Goal: Information Seeking & Learning: Learn about a topic

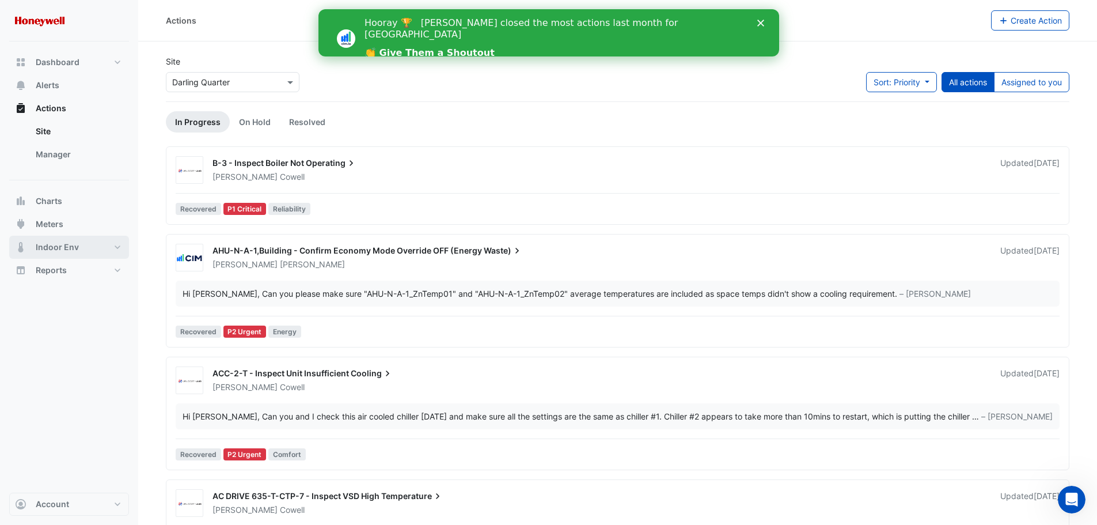
click at [89, 249] on button "Indoor Env" at bounding box center [69, 247] width 120 height 23
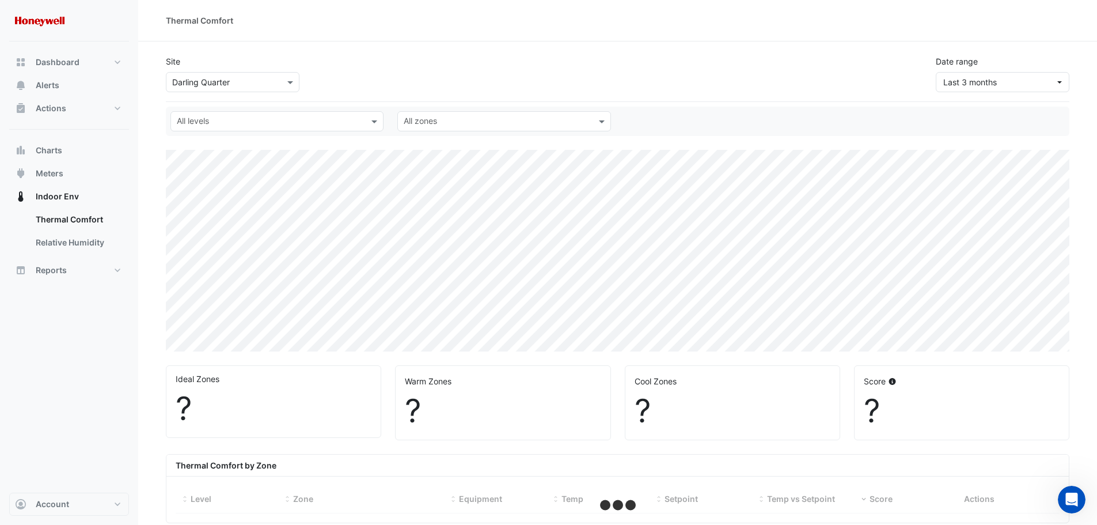
select select "***"
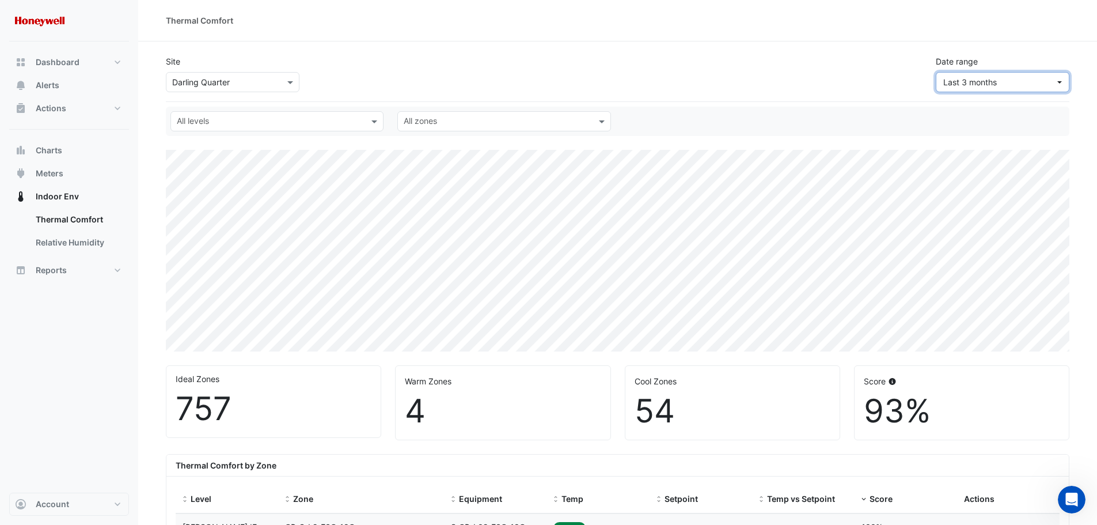
click at [1022, 84] on span "Last 3 months" at bounding box center [999, 82] width 112 height 12
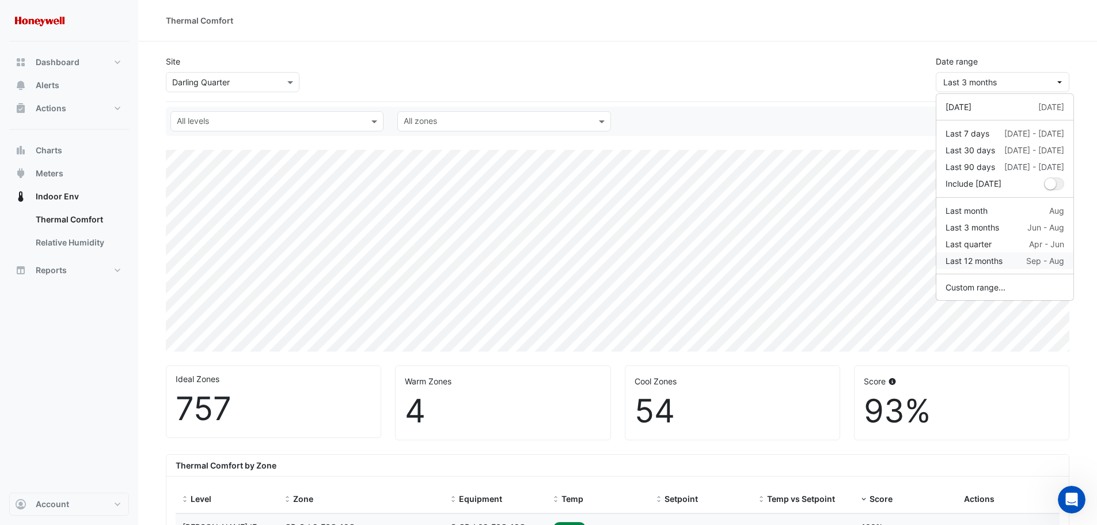
click at [982, 260] on div "Last 12 months" at bounding box center [974, 261] width 57 height 12
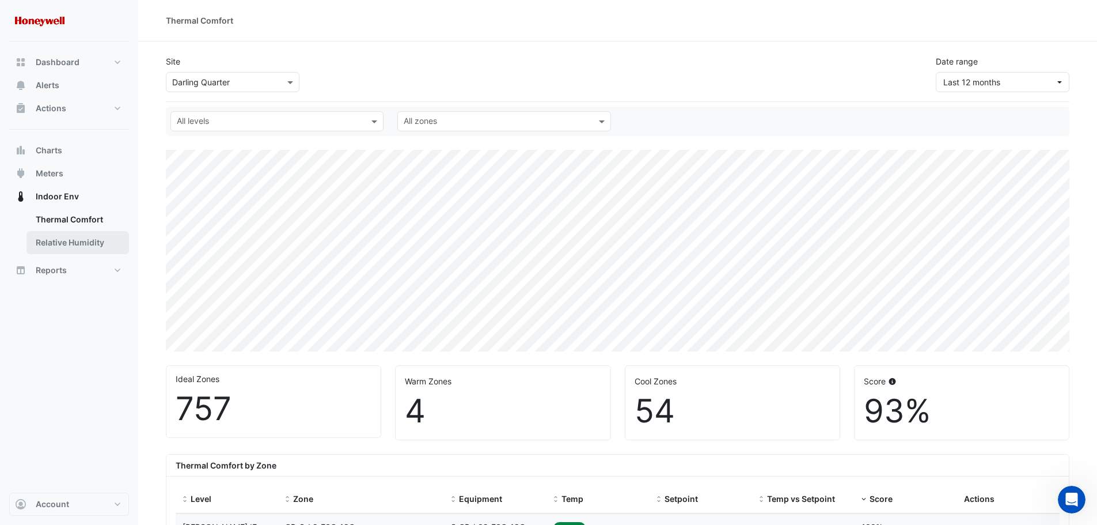
click at [57, 240] on link "Relative Humidity" at bounding box center [77, 242] width 103 height 23
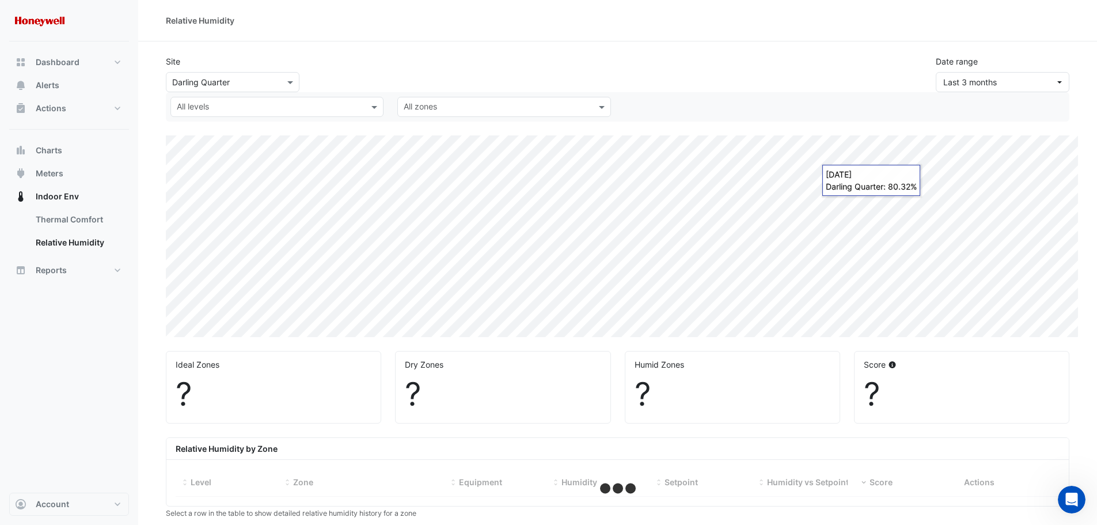
select select "***"
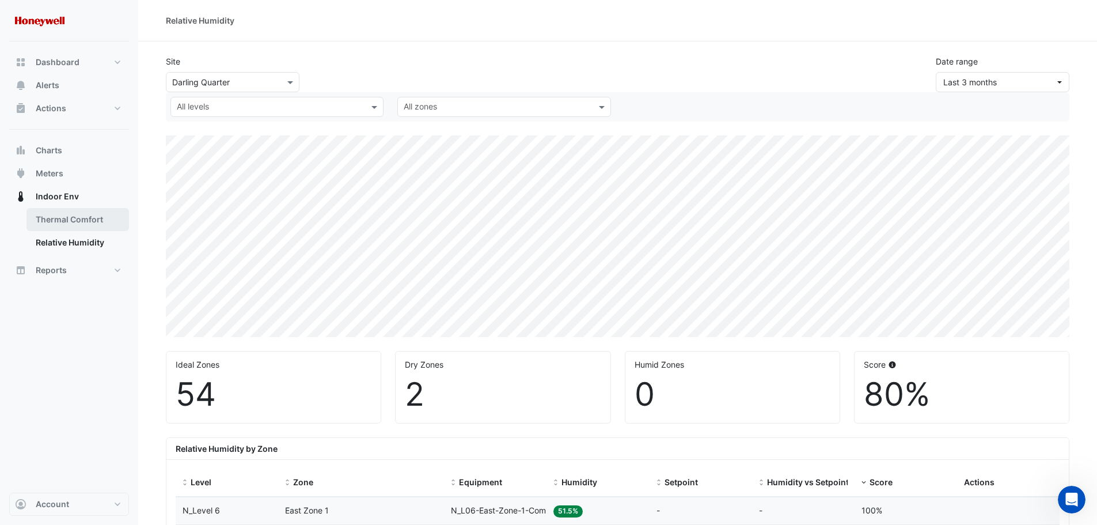
click at [42, 218] on link "Thermal Comfort" at bounding box center [77, 219] width 103 height 23
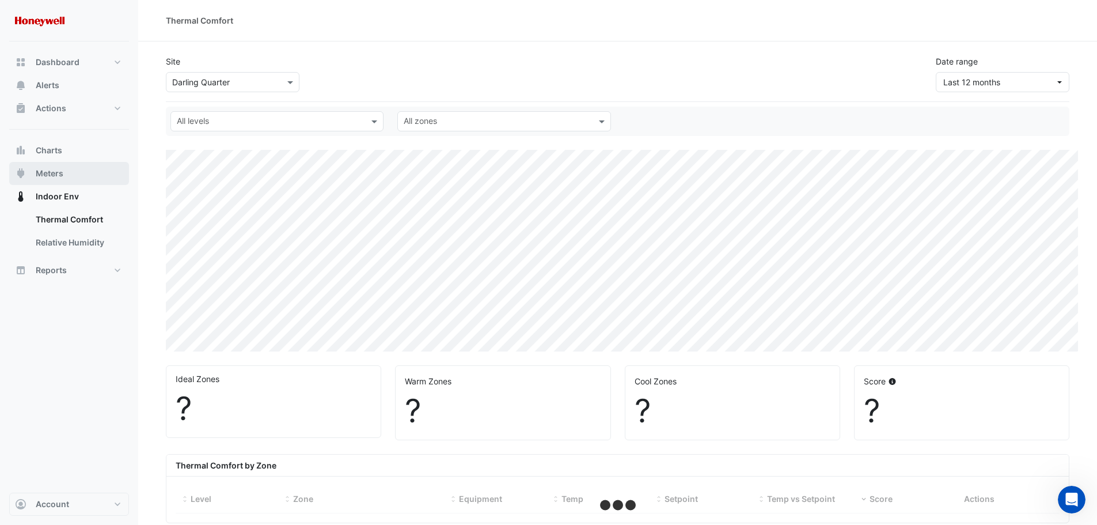
click at [36, 170] on span "Meters" at bounding box center [50, 174] width 28 height 12
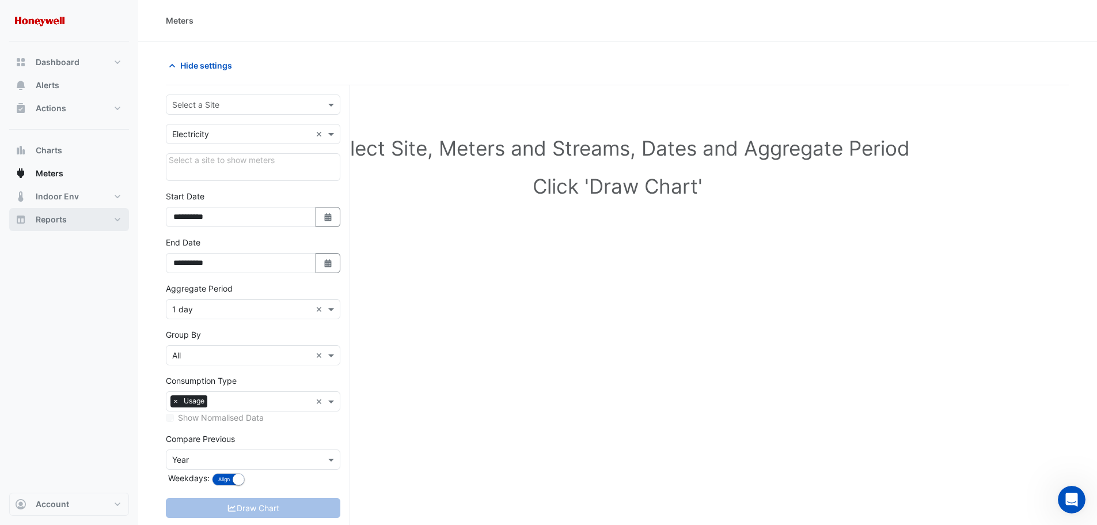
click at [48, 218] on span "Reports" at bounding box center [51, 220] width 31 height 12
select select "***"
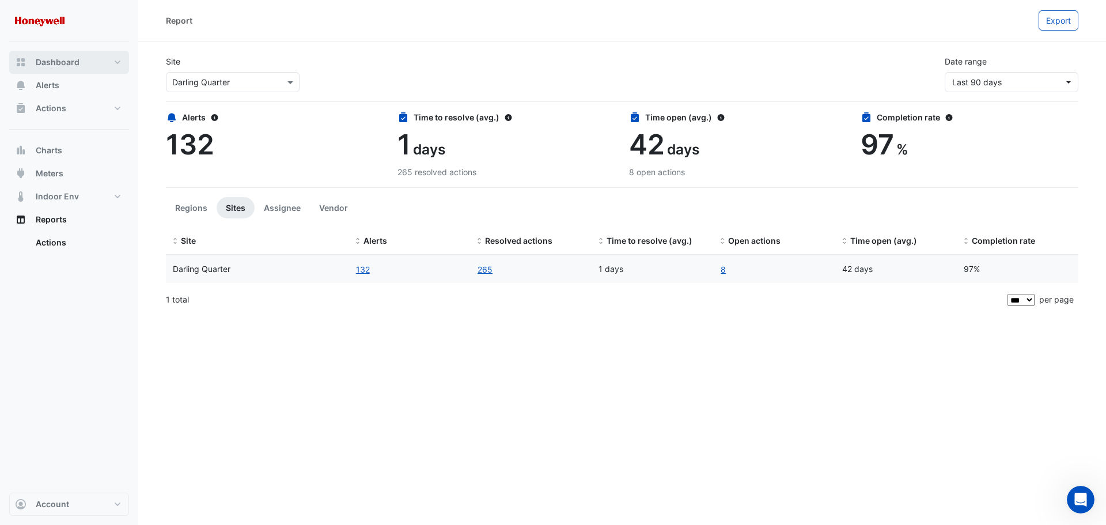
click at [60, 56] on button "Dashboard" at bounding box center [69, 62] width 120 height 23
select select "***"
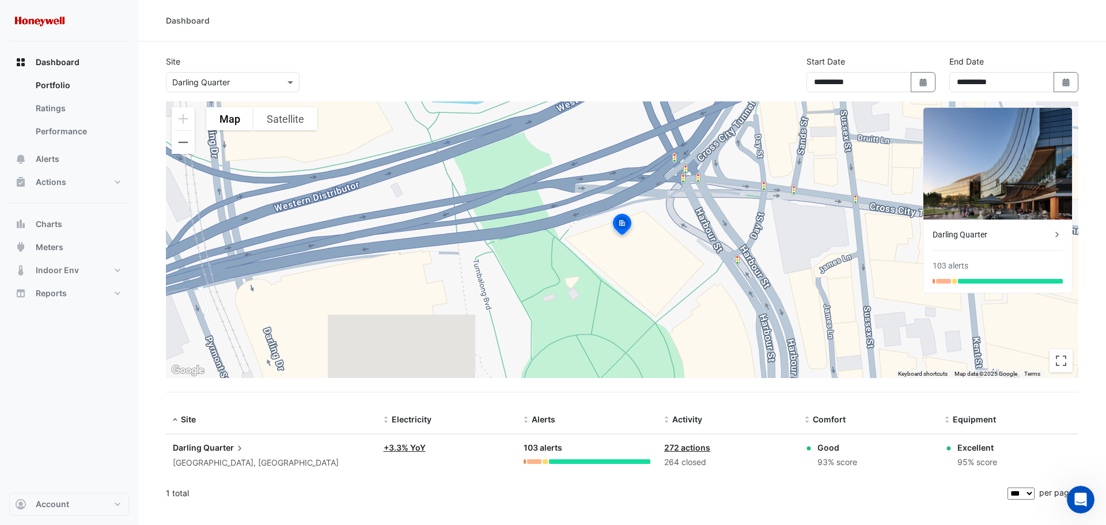
click at [194, 446] on span "Darling" at bounding box center [187, 447] width 29 height 10
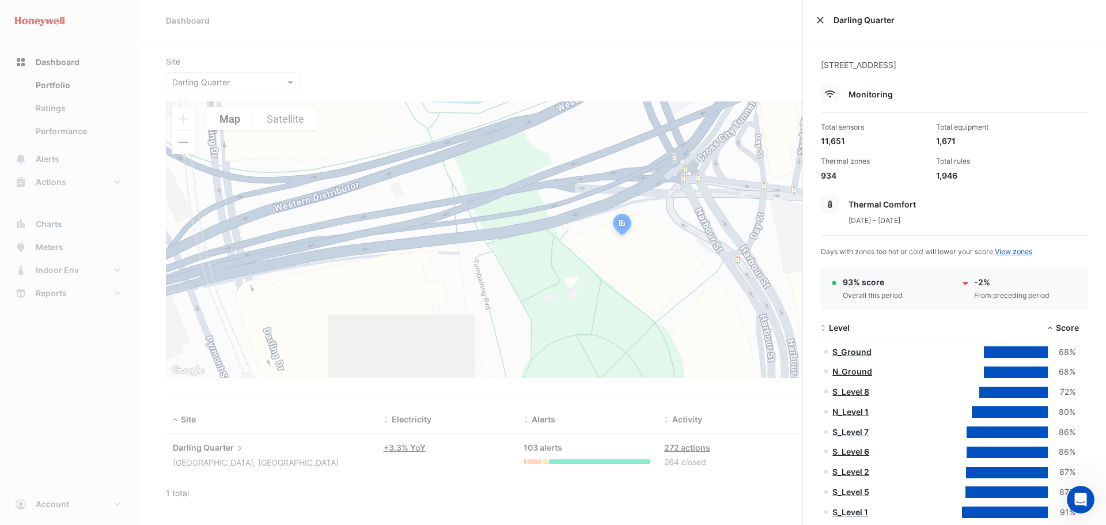
click at [820, 21] on button "Close" at bounding box center [820, 20] width 8 height 8
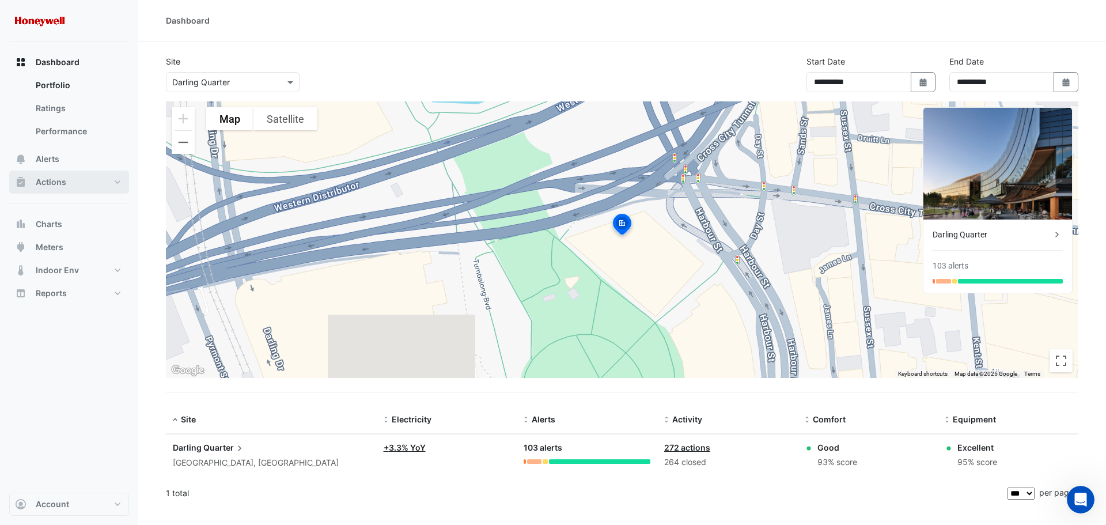
click at [115, 184] on button "Actions" at bounding box center [69, 181] width 120 height 23
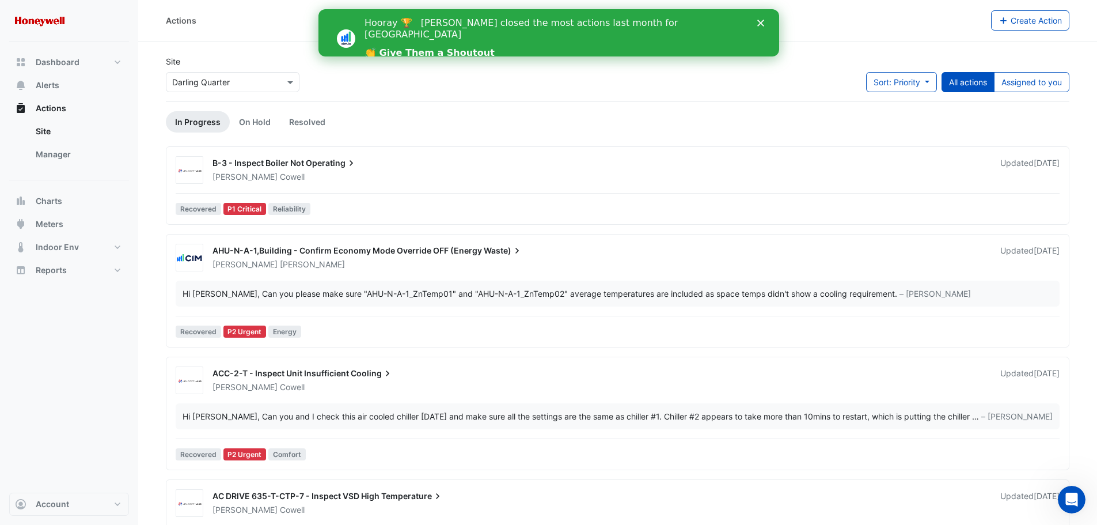
click at [758, 21] on polygon "Close" at bounding box center [760, 23] width 7 height 7
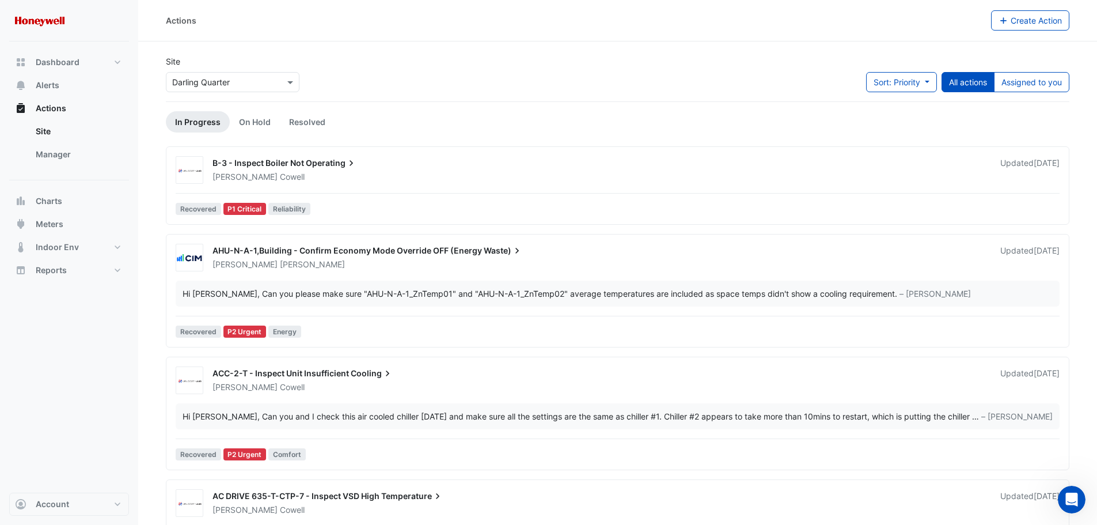
click at [374, 162] on div "B-3 - Inspect Boiler Not Operating" at bounding box center [600, 164] width 774 height 14
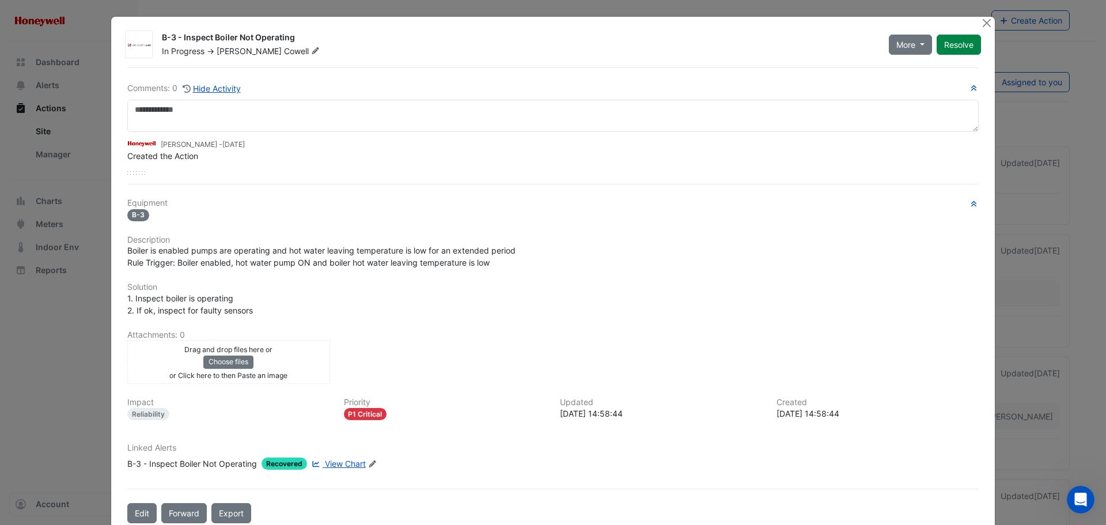
click at [135, 170] on div "Brad Watts - 1 week and 3 days ago Created the Action" at bounding box center [552, 153] width 851 height 43
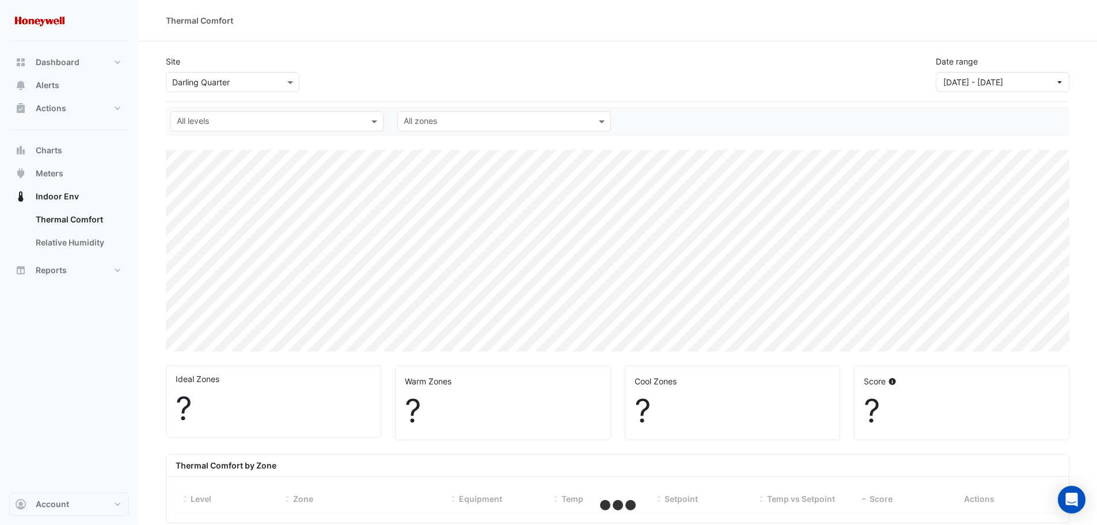
select select "***"
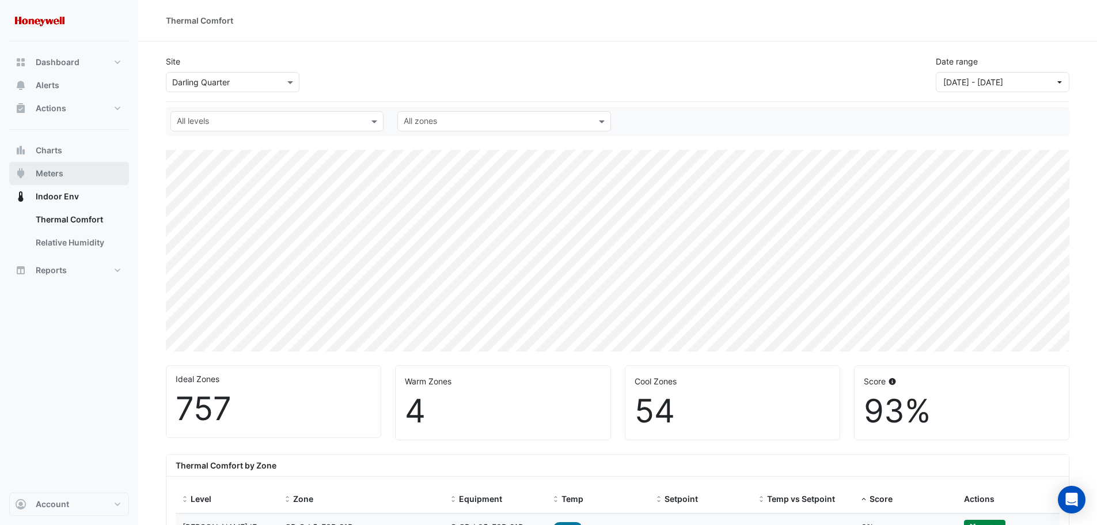
click at [39, 170] on span "Meters" at bounding box center [50, 174] width 28 height 12
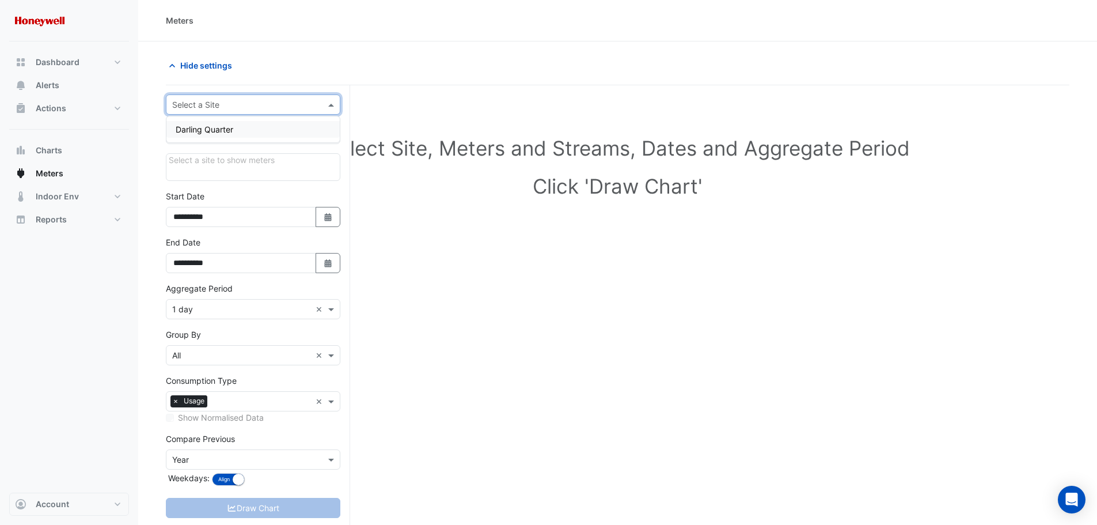
click at [328, 108] on span at bounding box center [332, 104] width 14 height 12
click at [278, 128] on div "Darling Quarter" at bounding box center [252, 129] width 173 height 17
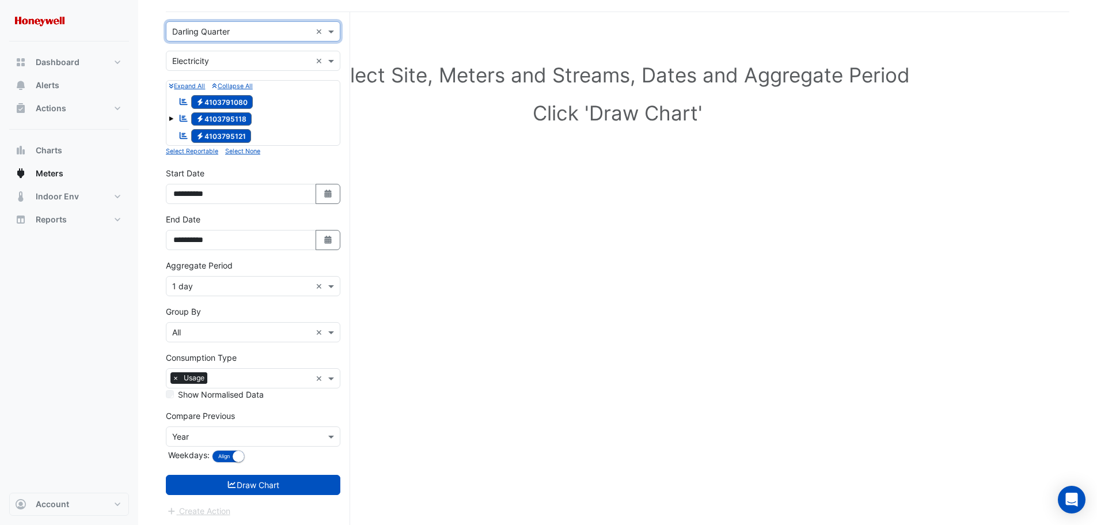
scroll to position [75, 0]
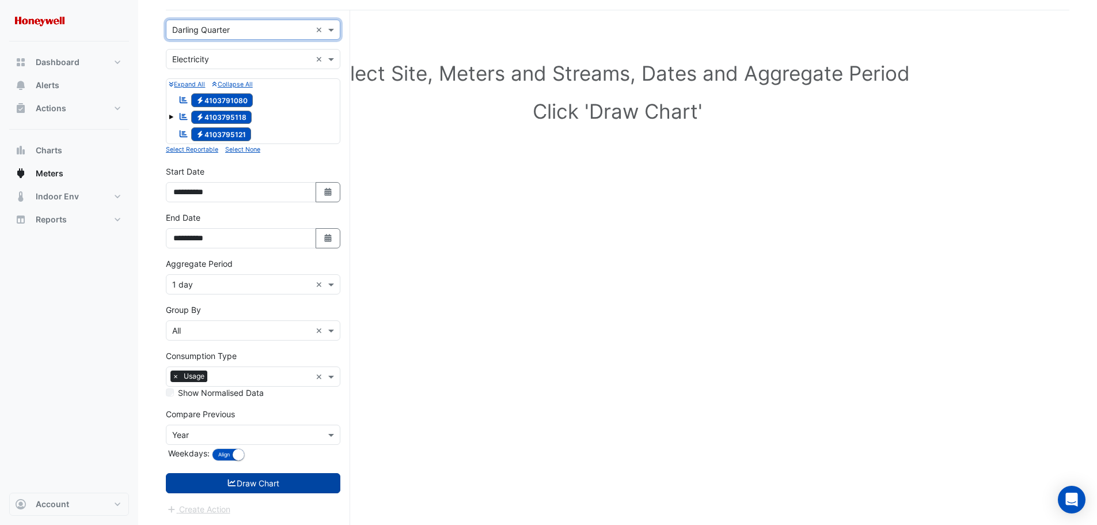
click at [240, 481] on button "Draw Chart" at bounding box center [253, 483] width 175 height 20
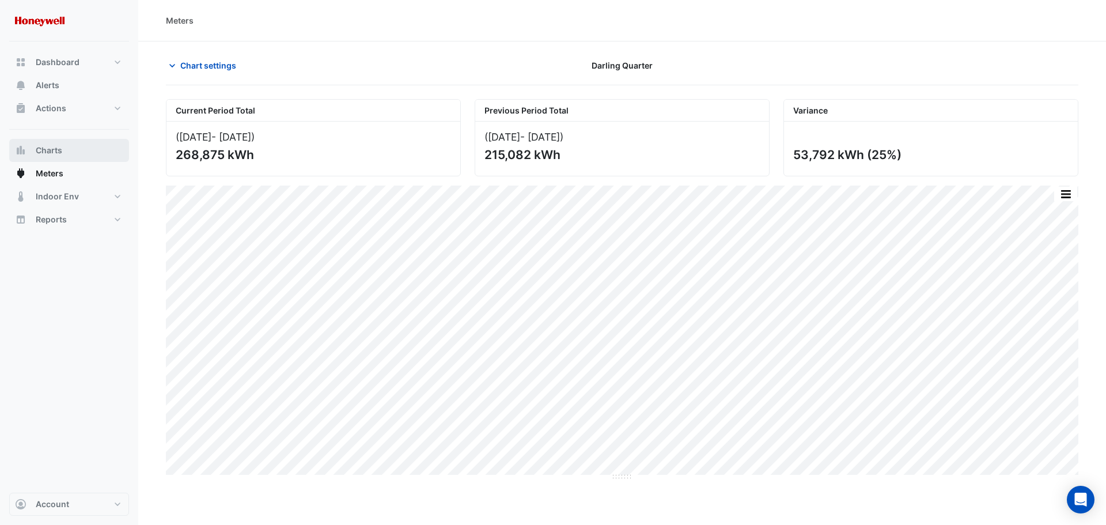
click at [50, 150] on span "Charts" at bounding box center [49, 151] width 26 height 12
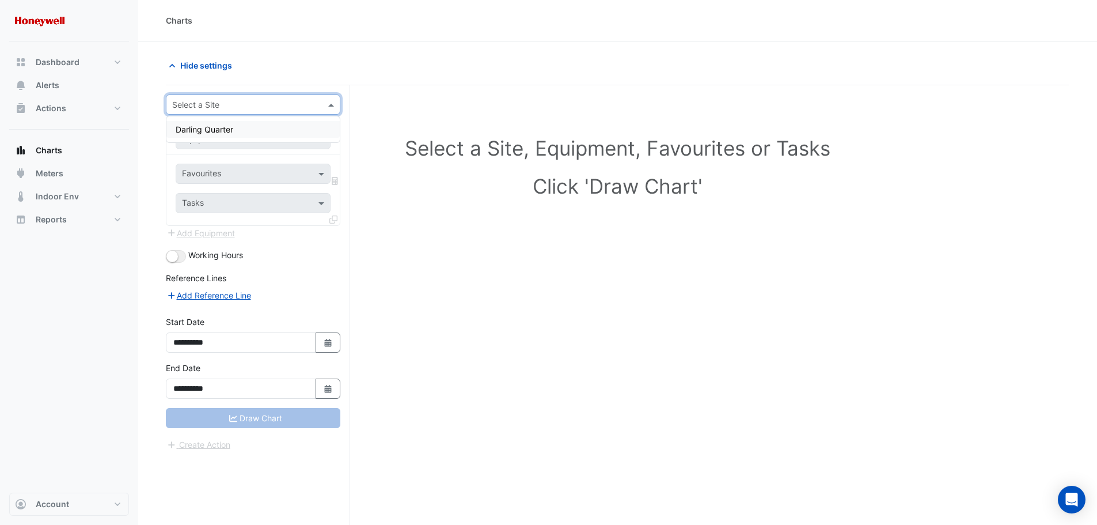
click at [295, 101] on input "text" at bounding box center [241, 105] width 139 height 12
click at [225, 123] on div "Darling Quarter" at bounding box center [252, 129] width 173 height 17
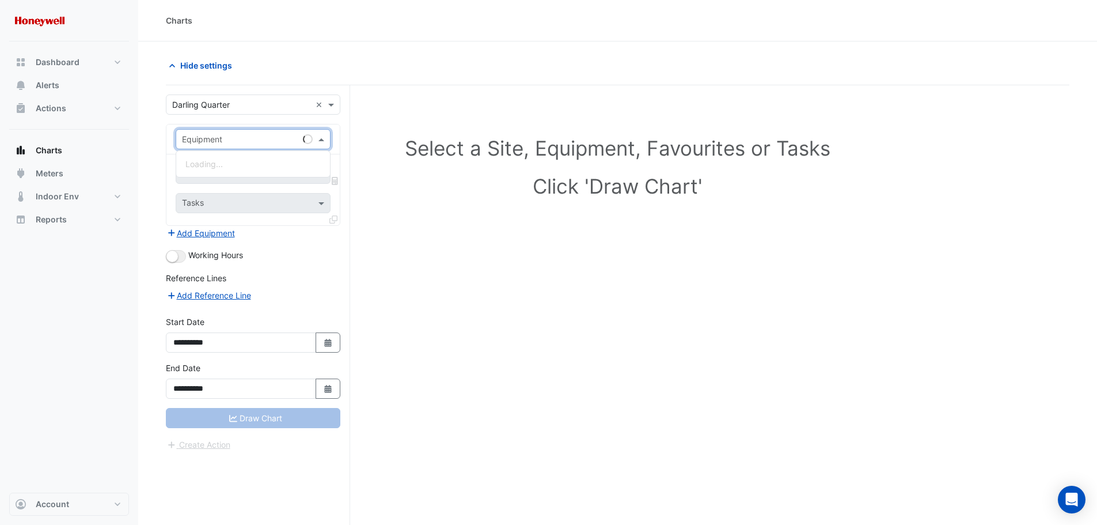
click at [320, 139] on span at bounding box center [323, 139] width 14 height 12
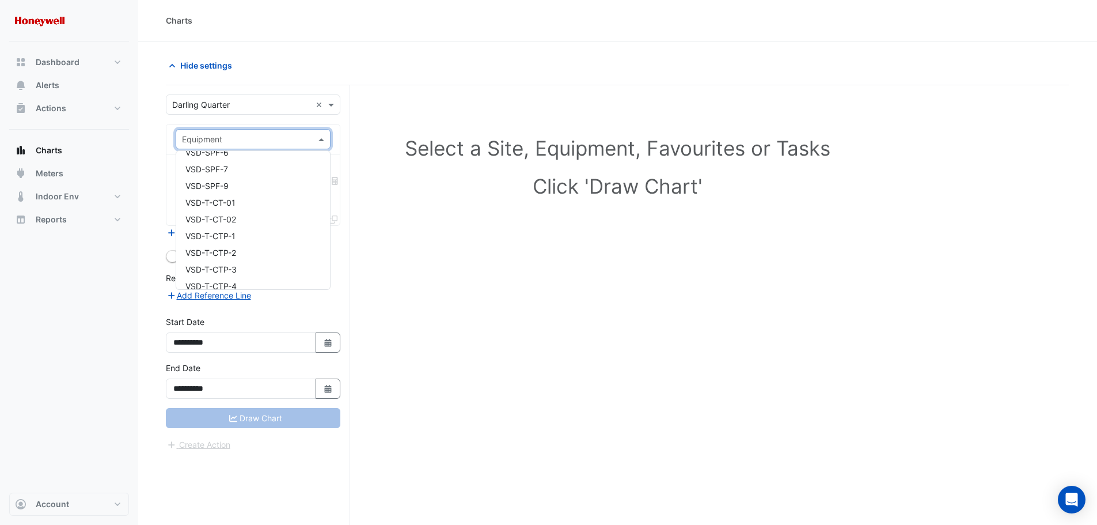
scroll to position [25876, 0]
click at [489, 241] on div "Select a Site, Equipment, Favourites or Tasks Click 'Draw Chart'" at bounding box center [618, 326] width 904 height 483
